Goal: Task Accomplishment & Management: Use online tool/utility

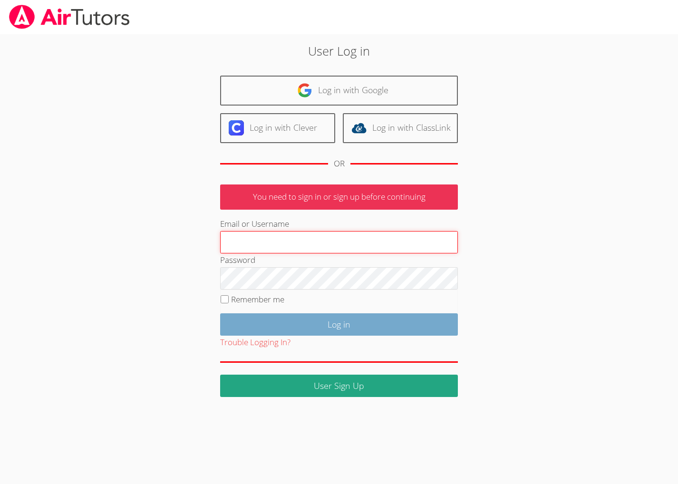
type input "[EMAIL_ADDRESS][DOMAIN_NAME]"
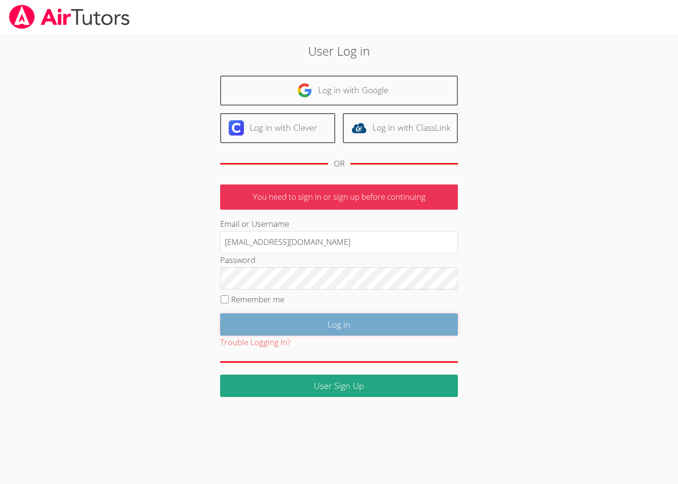
click at [359, 336] on input "Log in" at bounding box center [339, 324] width 238 height 22
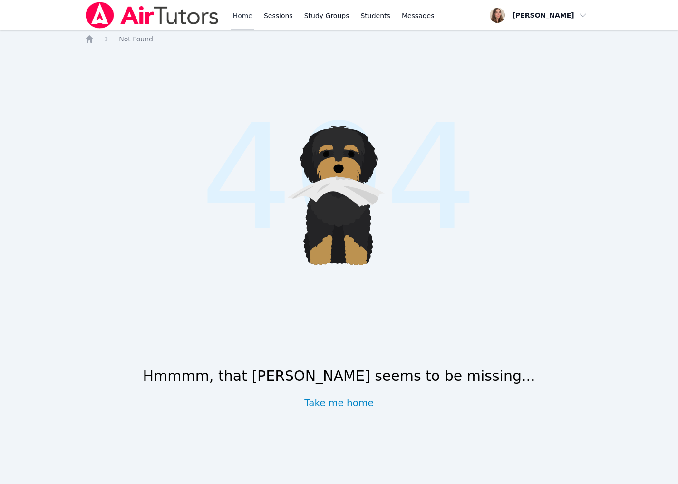
click at [254, 15] on link "Home" at bounding box center [242, 15] width 23 height 30
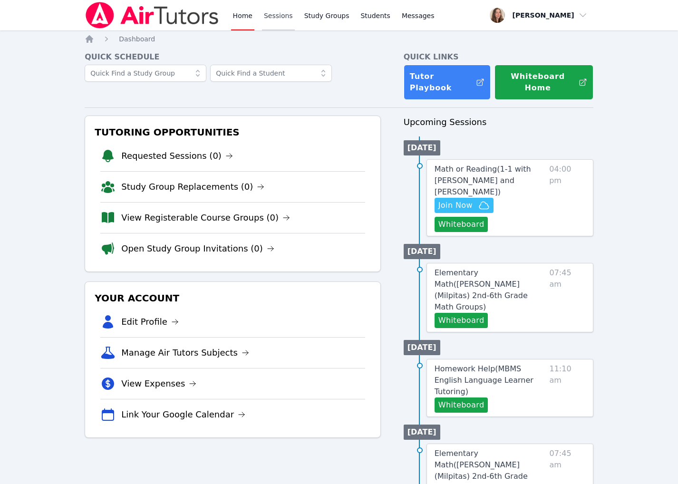
click at [295, 10] on link "Sessions" at bounding box center [278, 15] width 33 height 30
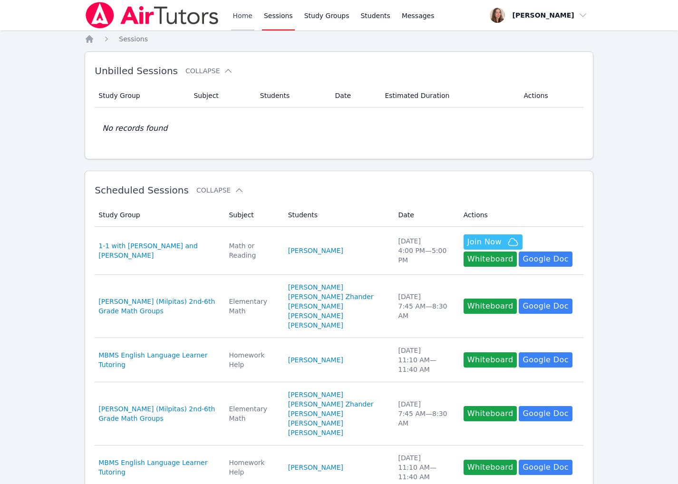
click at [254, 25] on link "Home" at bounding box center [242, 15] width 23 height 30
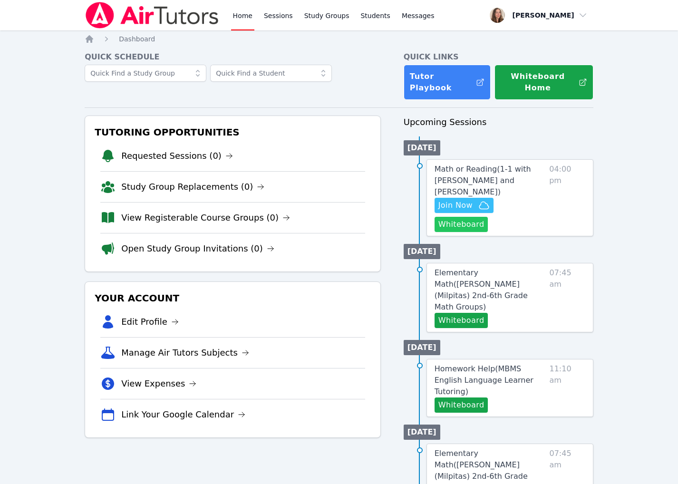
click at [483, 232] on button "Whiteboard" at bounding box center [462, 224] width 54 height 15
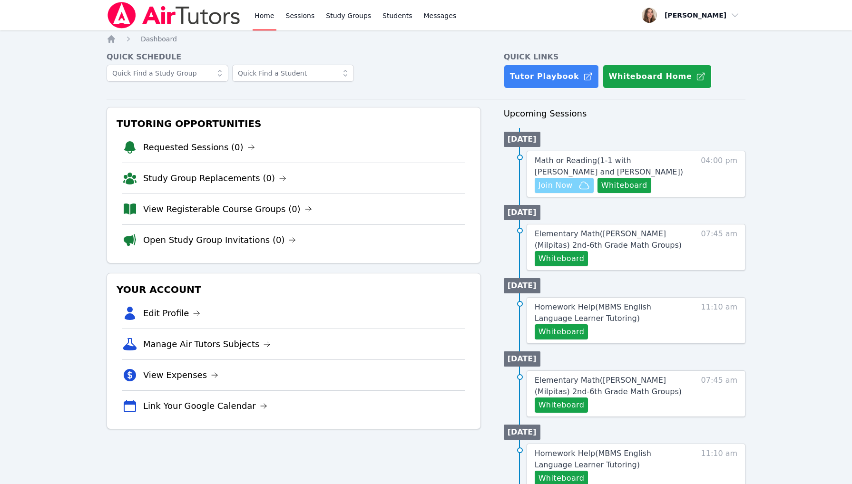
click at [573, 191] on span "Join Now" at bounding box center [555, 185] width 34 height 11
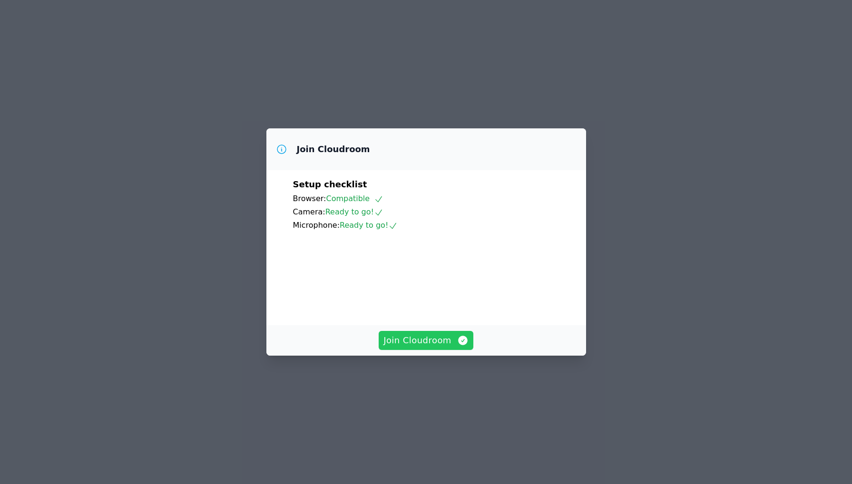
click at [408, 347] on span "Join Cloudroom" at bounding box center [425, 340] width 85 height 13
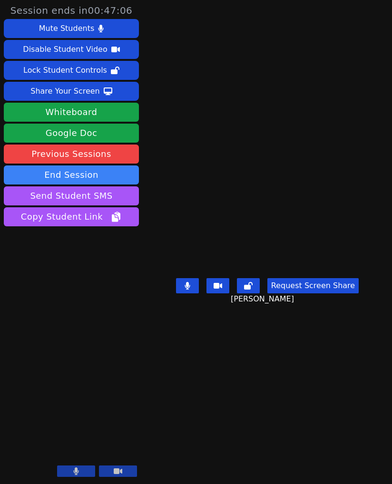
click at [238, 178] on video at bounding box center [267, 223] width 143 height 103
click at [69, 468] on button at bounding box center [76, 471] width 38 height 11
click at [71, 468] on icon at bounding box center [76, 472] width 10 height 8
click at [77, 467] on button at bounding box center [76, 471] width 38 height 11
click at [72, 467] on button at bounding box center [76, 471] width 38 height 11
